Goal: Transaction & Acquisition: Purchase product/service

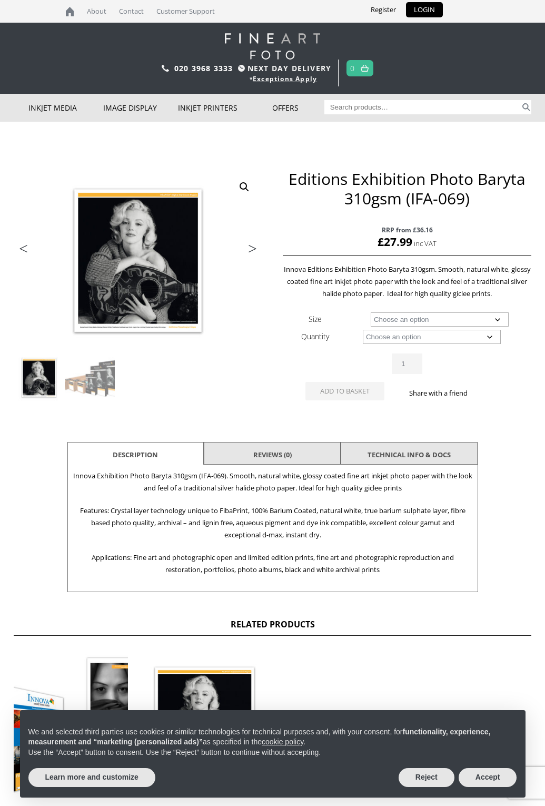
click at [502, 319] on select "Choose an option A4 Sheet A3 Sheet A3+ Sheet A2 Sheet 17" Wide Roll 24" Wide Ro…" at bounding box center [440, 319] width 138 height 14
click at [371, 312] on select "Choose an option A4 Sheet A3 Sheet A3+ Sheet A2 Sheet 17" Wide Roll 24" Wide Ro…" at bounding box center [440, 319] width 138 height 14
select select "17-wide-roll"
click at [488, 336] on select "Choose an option 15m" at bounding box center [432, 337] width 138 height 14
select select "15m"
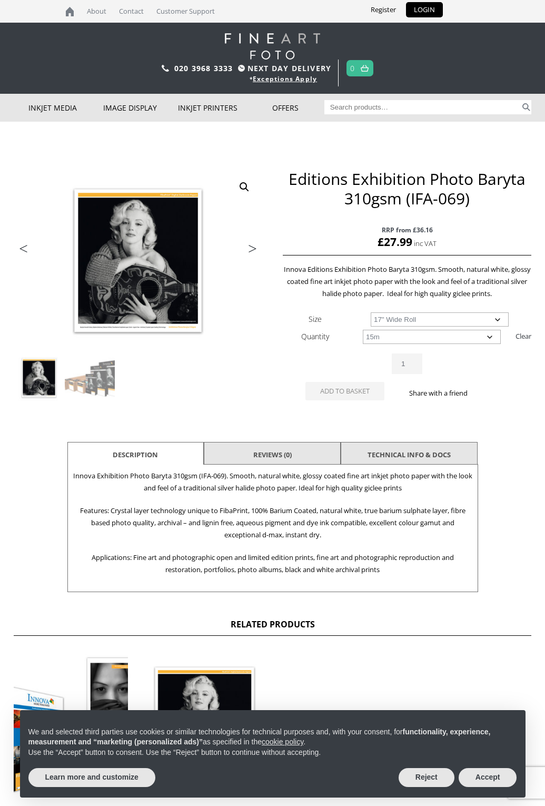
click at [363, 330] on select "Choose an option 15m" at bounding box center [432, 337] width 138 height 14
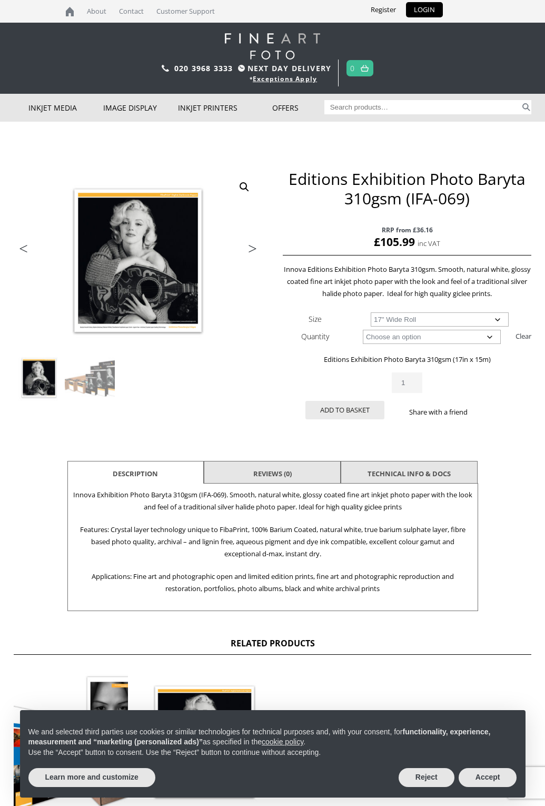
click at [498, 320] on select "Choose an option 17" Wide Roll 24" Wide Roll 36" Wide Roll 44" Wide Roll 50" Wi…" at bounding box center [440, 319] width 138 height 14
click at [371, 312] on select "Choose an option 17" Wide Roll 24" Wide Roll 36" Wide Roll 44" Wide Roll 50" Wi…" at bounding box center [440, 319] width 138 height 14
click at [398, 338] on select "Choose an option 15m" at bounding box center [432, 337] width 138 height 14
click at [363, 330] on select "Choose an option 15m" at bounding box center [432, 337] width 138 height 14
click at [413, 320] on select "Choose an option 17" Wide Roll 24" Wide Roll 36" Wide Roll 44" Wide Roll 50" Wi…" at bounding box center [440, 319] width 138 height 14
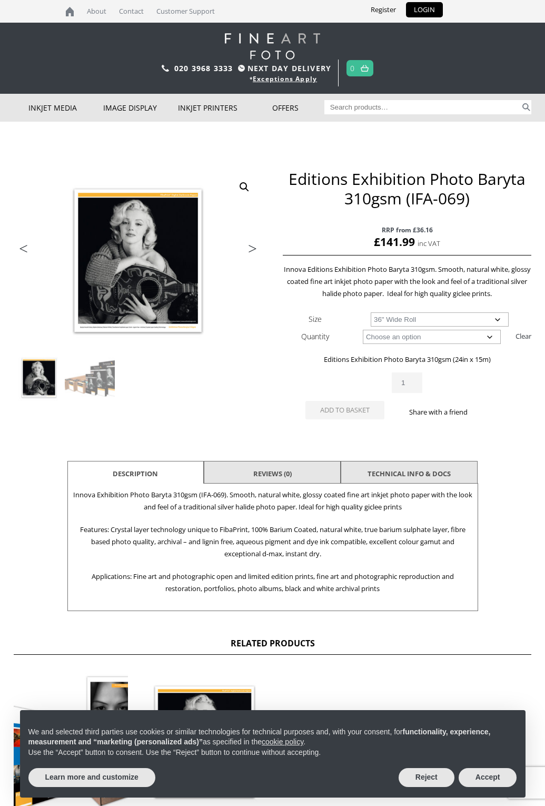
click at [371, 312] on select "Choose an option 17" Wide Roll 24" Wide Roll 36" Wide Roll 44" Wide Roll 50" Wi…" at bounding box center [440, 319] width 138 height 14
click at [381, 319] on select "Choose an option 17" Wide Roll 24" Wide Roll 36" Wide Roll 44" Wide Roll 50" Wi…" at bounding box center [440, 319] width 138 height 14
click at [371, 312] on select "Choose an option 17" Wide Roll 24" Wide Roll 36" Wide Roll 44" Wide Roll 50" Wi…" at bounding box center [440, 319] width 138 height 14
select select "44-wide-roll"
